Goal: Information Seeking & Learning: Learn about a topic

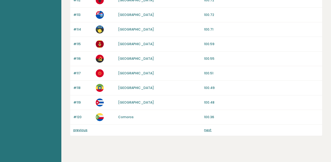
scroll to position [534, 0]
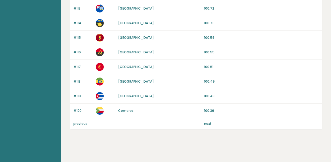
click at [78, 123] on link "previous" at bounding box center [80, 124] width 14 height 5
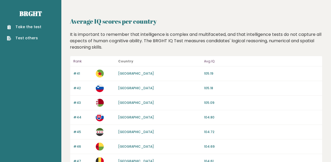
scroll to position [534, 0]
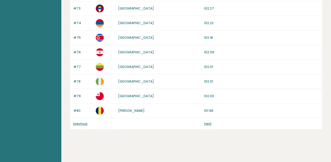
click at [76, 122] on link "previous" at bounding box center [80, 124] width 14 height 5
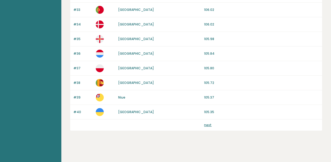
scroll to position [534, 0]
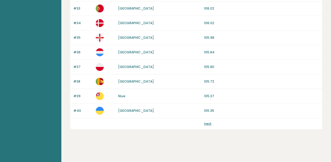
click at [209, 123] on link "next" at bounding box center [207, 124] width 7 height 5
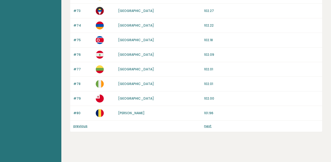
scroll to position [534, 0]
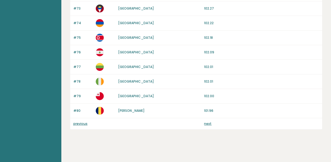
click at [207, 122] on link "next" at bounding box center [207, 124] width 7 height 5
